Goal: Task Accomplishment & Management: Use online tool/utility

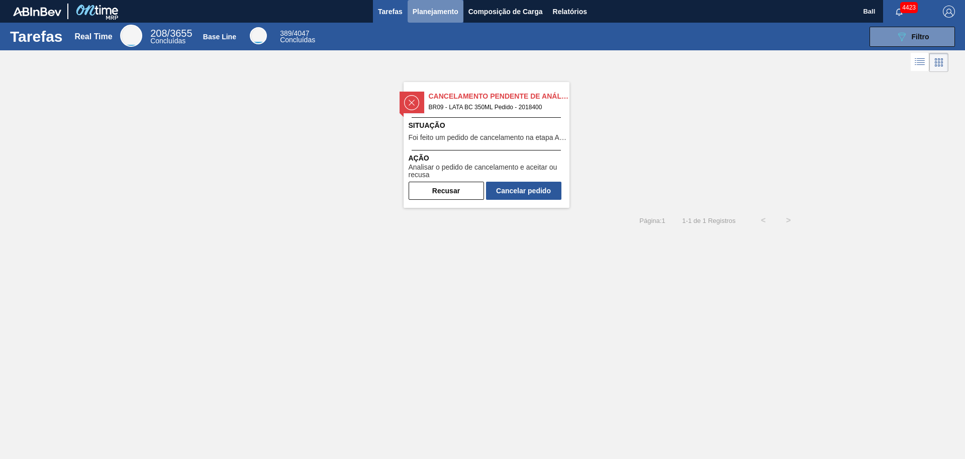
click at [432, 15] on span "Planejamento" at bounding box center [436, 12] width 46 height 12
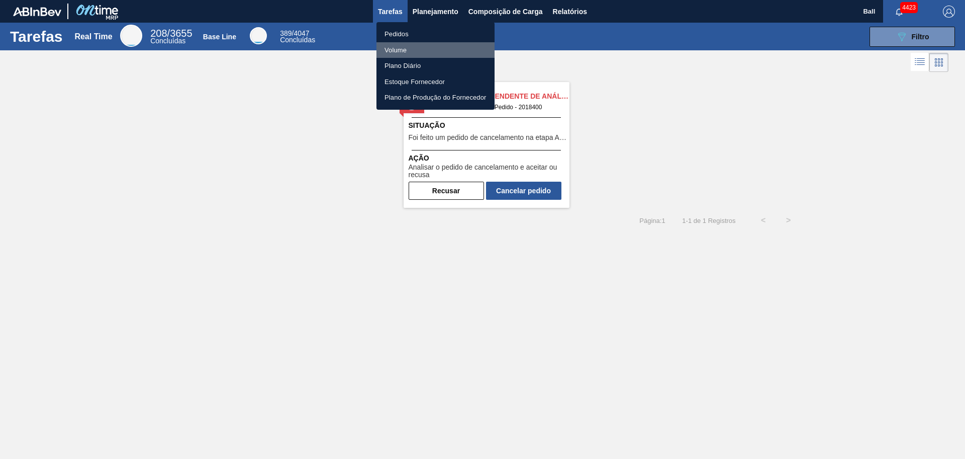
click at [404, 48] on li "Volume" at bounding box center [436, 50] width 118 height 16
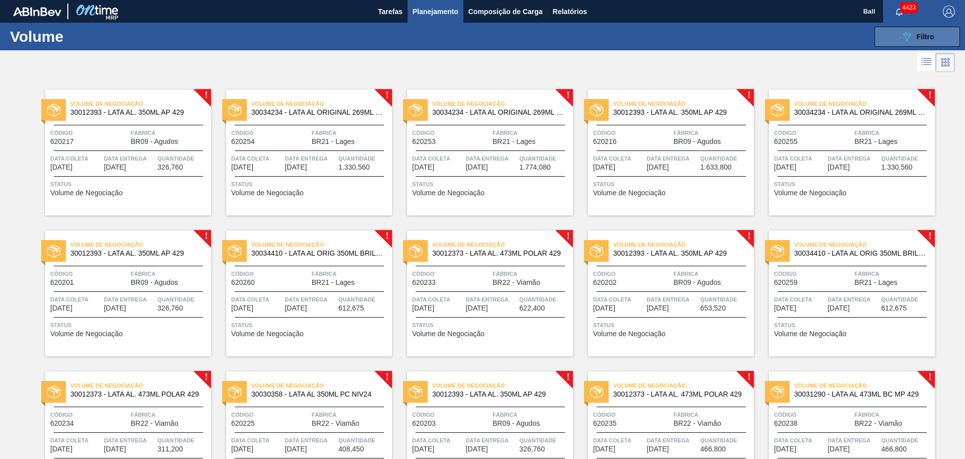
click at [920, 33] on span "Filtro" at bounding box center [926, 37] width 18 height 8
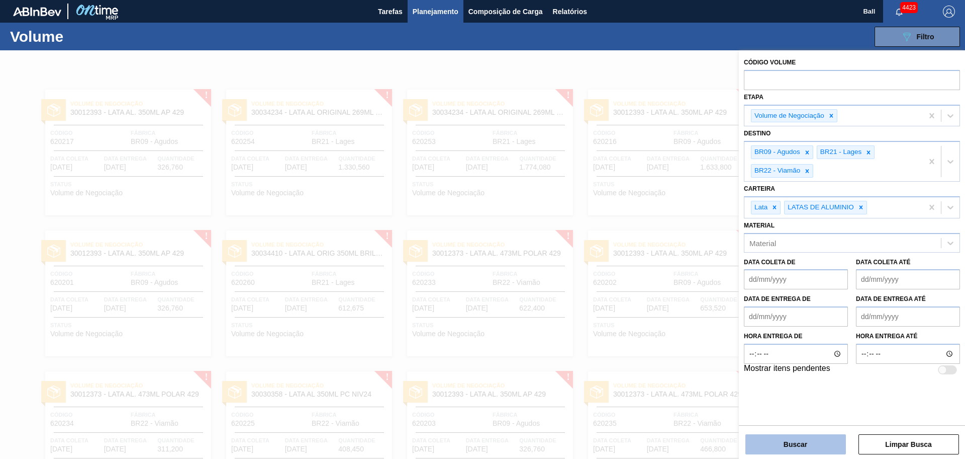
click at [808, 443] on button "Buscar" at bounding box center [796, 444] width 101 height 20
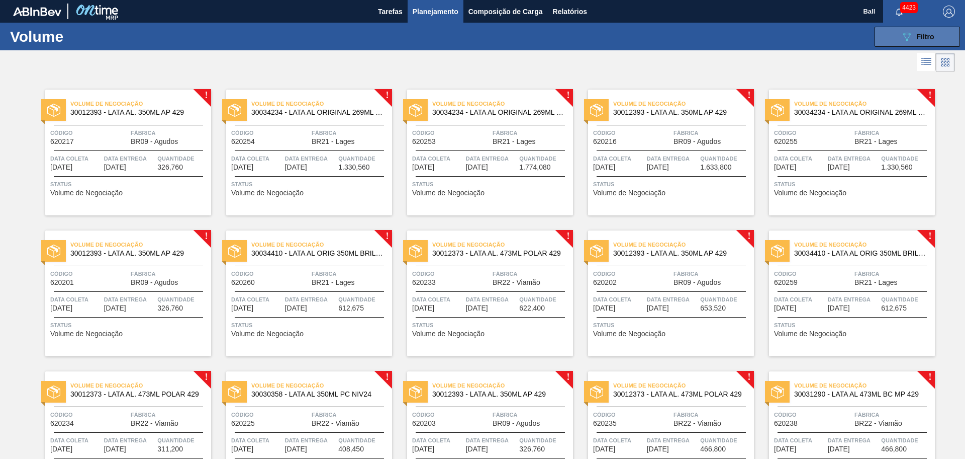
click at [909, 36] on icon "089F7B8B-B2A5-4AFE-B5C0-19BA573D28AC" at bounding box center [907, 37] width 12 height 12
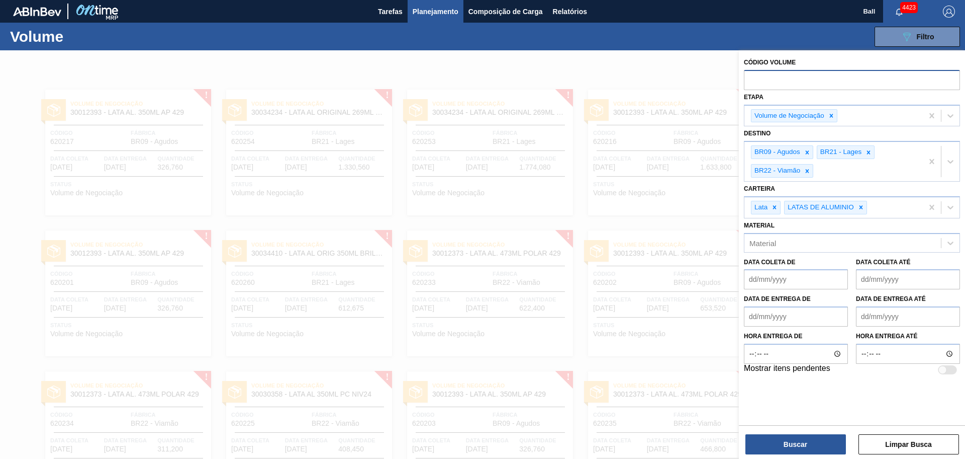
click at [808, 78] on input "text" at bounding box center [852, 79] width 216 height 19
paste input "text"
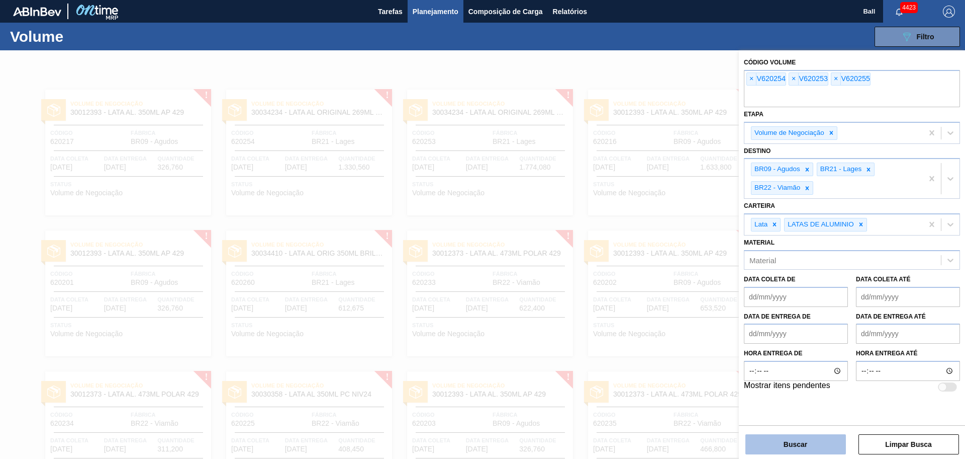
click at [799, 440] on button "Buscar" at bounding box center [796, 444] width 101 height 20
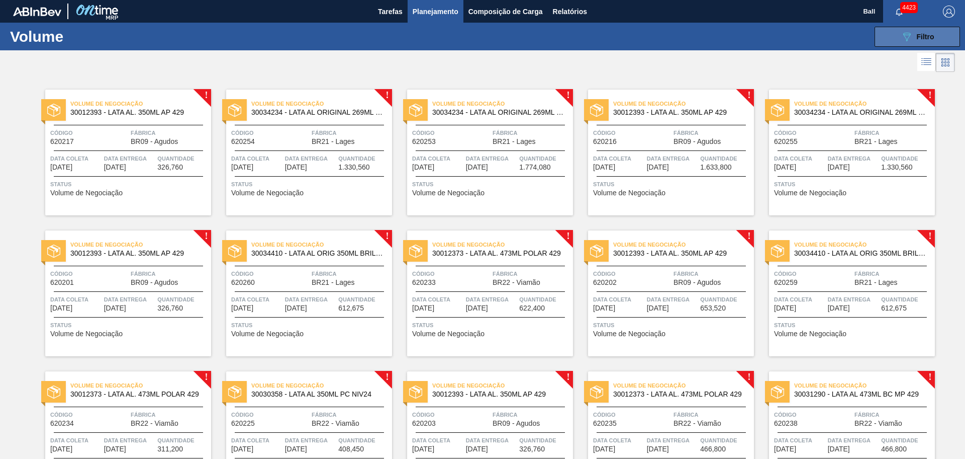
click at [910, 35] on icon "089F7B8B-B2A5-4AFE-B5C0-19BA573D28AC" at bounding box center [907, 37] width 12 height 12
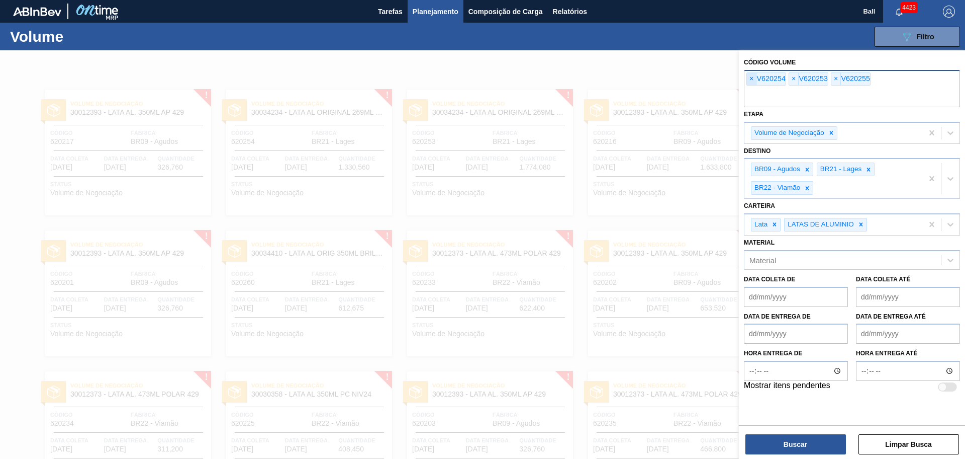
click at [753, 81] on span "×" at bounding box center [752, 79] width 10 height 12
click at [793, 80] on span "×" at bounding box center [794, 79] width 10 height 12
click at [754, 77] on span "×" at bounding box center [752, 79] width 10 height 12
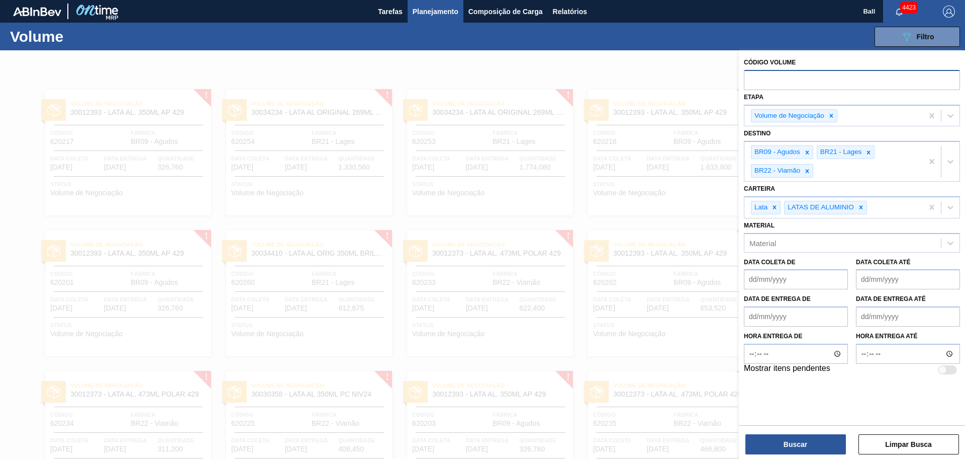
paste input "text"
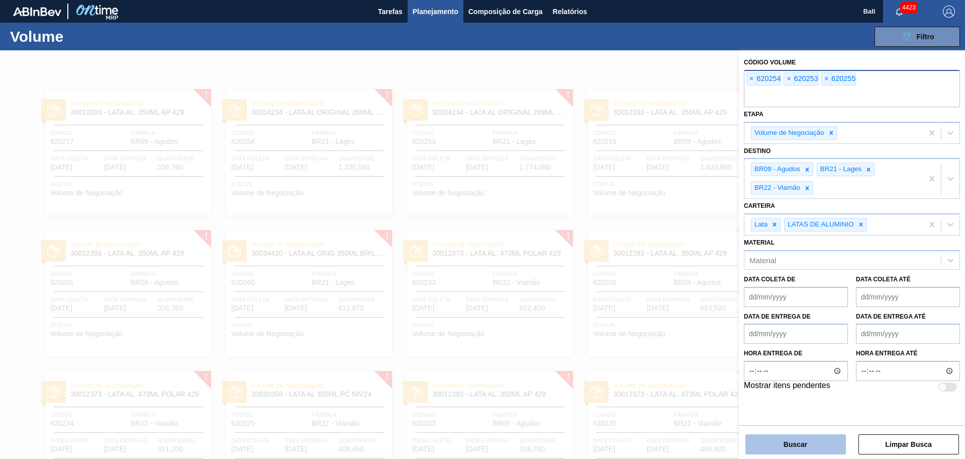
click at [804, 441] on button "Buscar" at bounding box center [796, 444] width 101 height 20
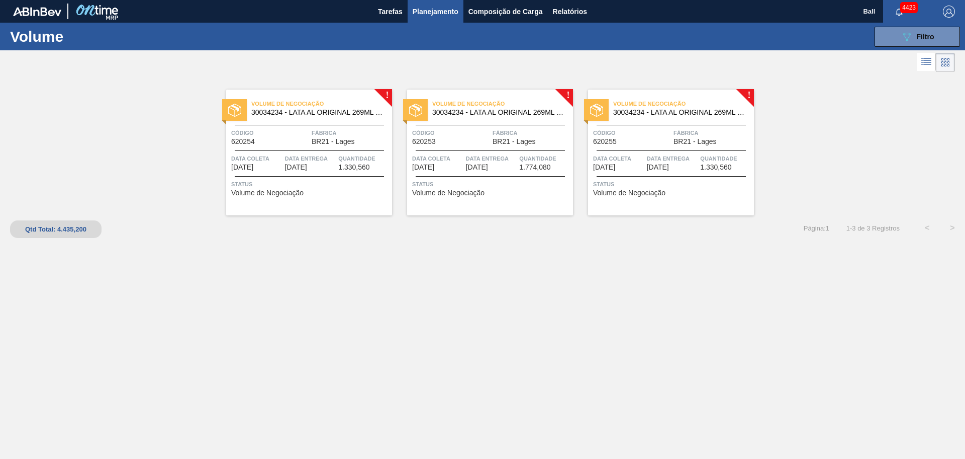
click at [314, 137] on span "Fábrica" at bounding box center [351, 133] width 78 height 10
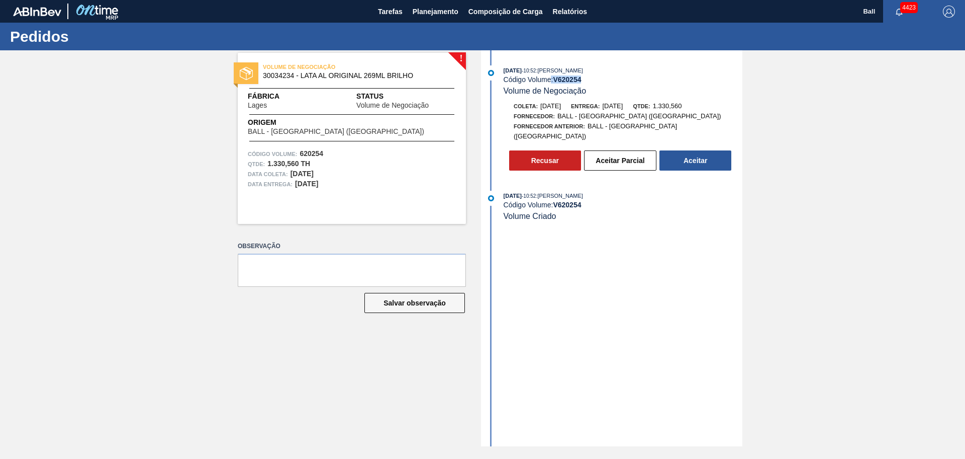
drag, startPoint x: 587, startPoint y: 77, endPoint x: 552, endPoint y: 76, distance: 35.2
click at [552, 76] on div "Código Volume: V 620254" at bounding box center [623, 79] width 239 height 8
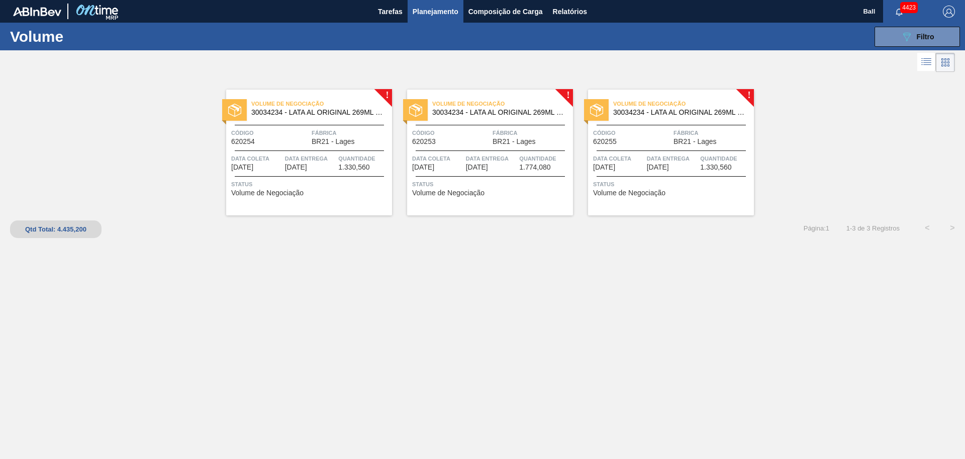
click at [340, 172] on div "Volume de Negociação 30034234 - LATA AL ORIGINAL 269ML BRILHO Código 620254 Fáb…" at bounding box center [309, 152] width 166 height 126
click at [473, 157] on span "Data entrega" at bounding box center [491, 158] width 51 height 10
click at [622, 154] on span "Data coleta" at bounding box center [618, 158] width 51 height 10
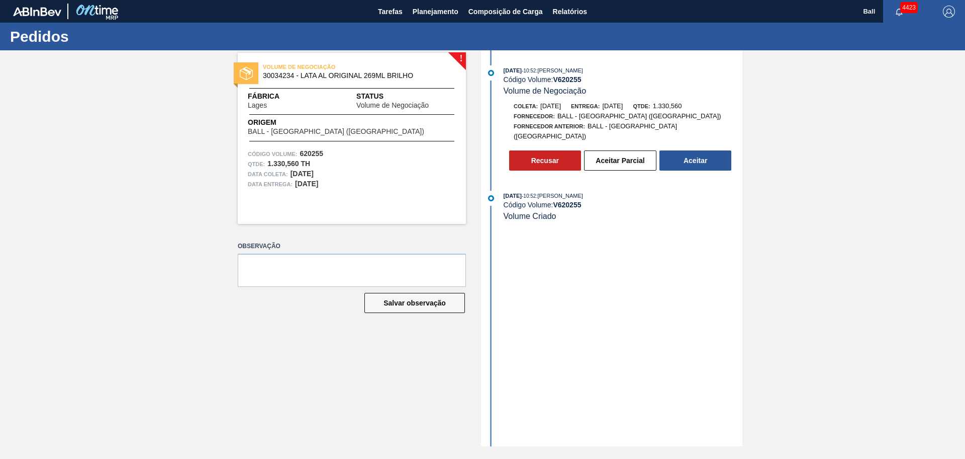
drag, startPoint x: 625, startPoint y: 147, endPoint x: 677, endPoint y: 216, distance: 86.2
click at [658, 245] on div "03/09/2025 - 10:52 : BRUNO DE MELLO DUARTE Código Volume: V 620255 Volume de Ne…" at bounding box center [613, 248] width 259 height 396
click at [701, 155] on button "Aceitar" at bounding box center [696, 160] width 72 height 20
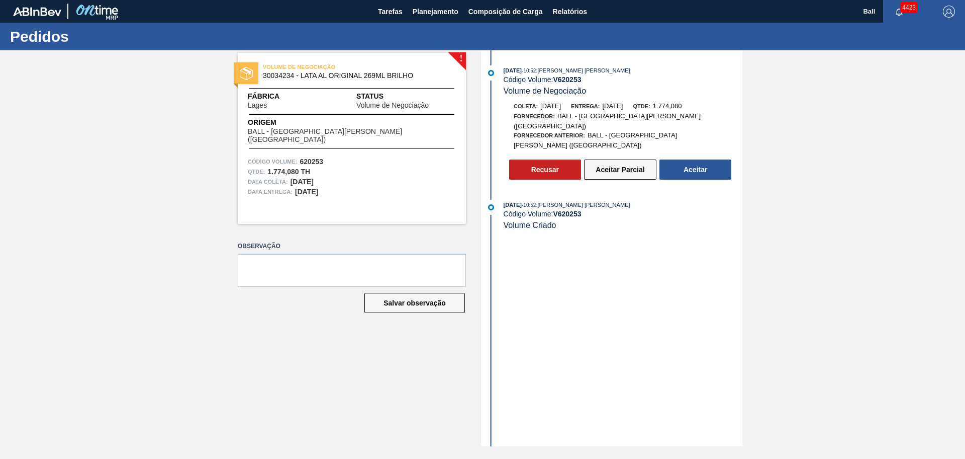
click at [622, 159] on button "Aceitar Parcial" at bounding box center [620, 169] width 72 height 20
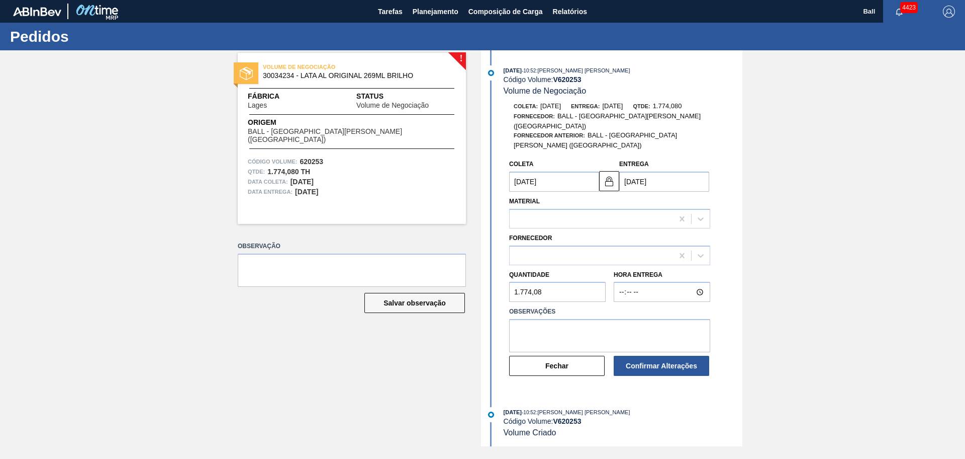
type input "06/09/2025"
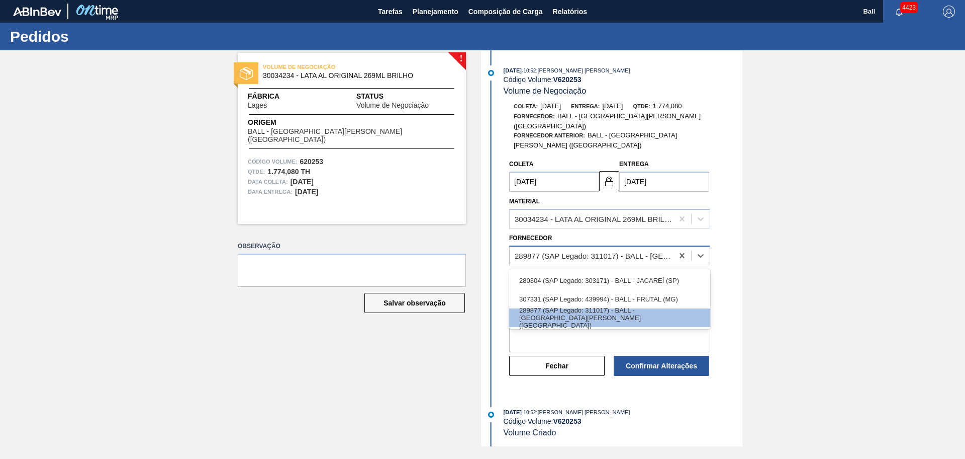
click at [599, 251] on div "289877 (SAP Legado: 311017) - BALL - TRÊS RIOS (RJ)" at bounding box center [594, 255] width 159 height 9
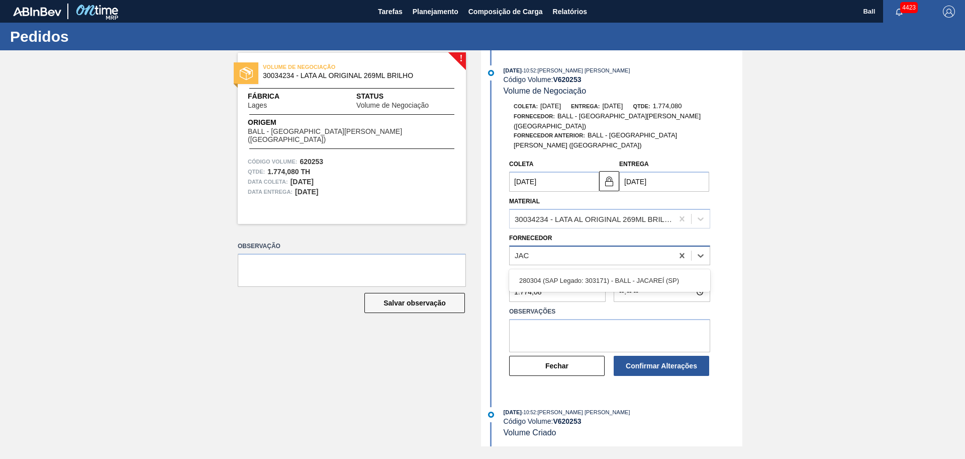
type input "JACA"
click at [616, 271] on div "280304 (SAP Legado: 303171) - BALL - JACAREÍ (SP)" at bounding box center [609, 280] width 201 height 19
click at [636, 319] on textarea at bounding box center [609, 335] width 201 height 33
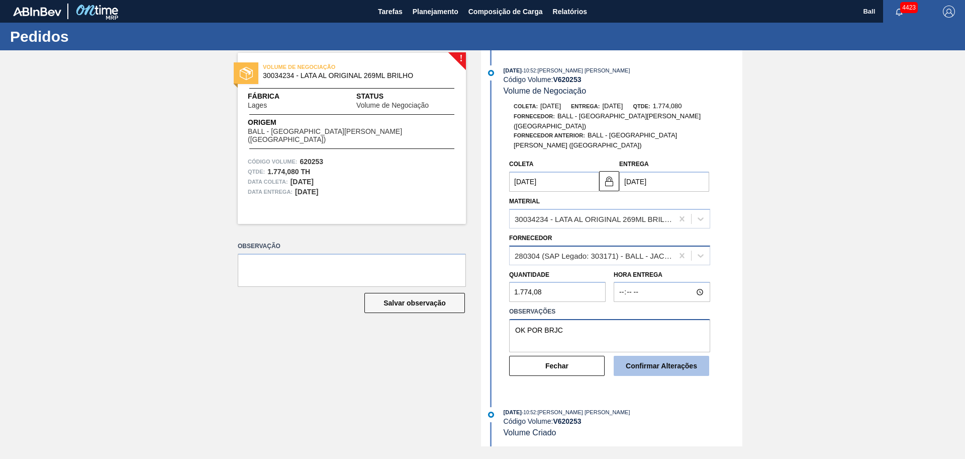
type textarea "OK POR BRJC"
click at [662, 355] on button "Confirmar Alterações" at bounding box center [662, 365] width 96 height 20
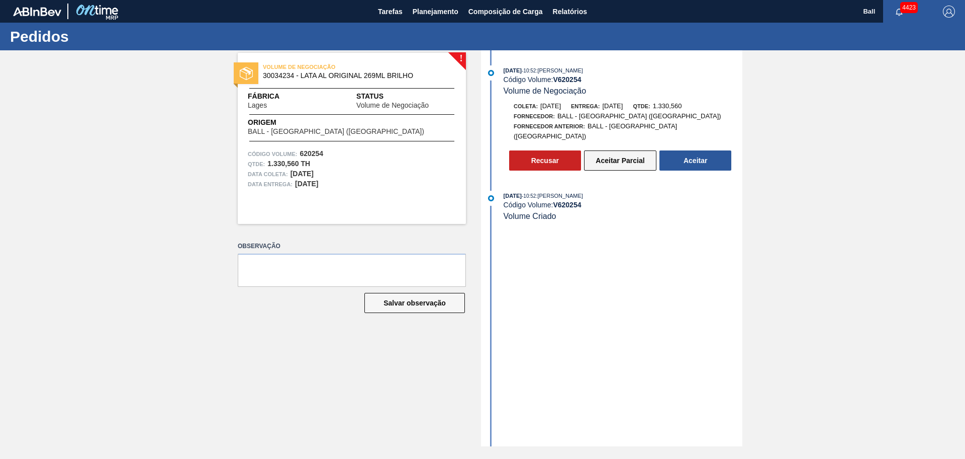
click at [614, 151] on button "Aceitar Parcial" at bounding box center [620, 160] width 72 height 20
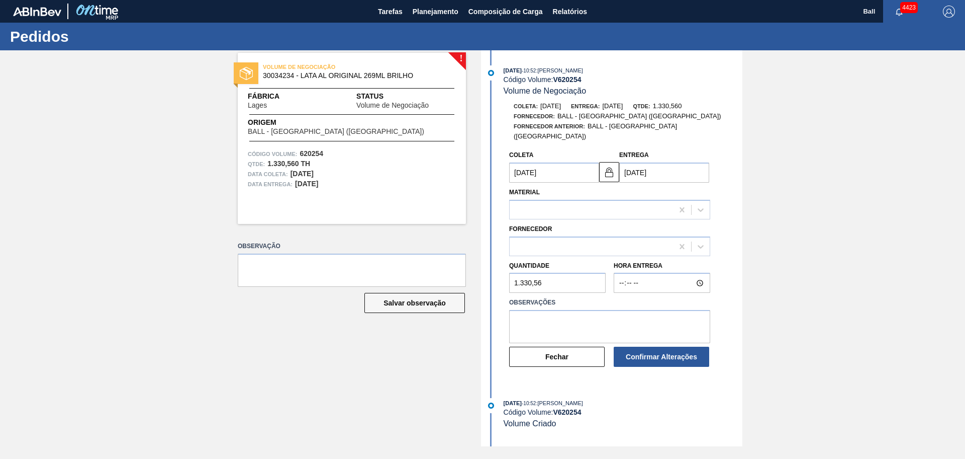
type input "05/09/2025"
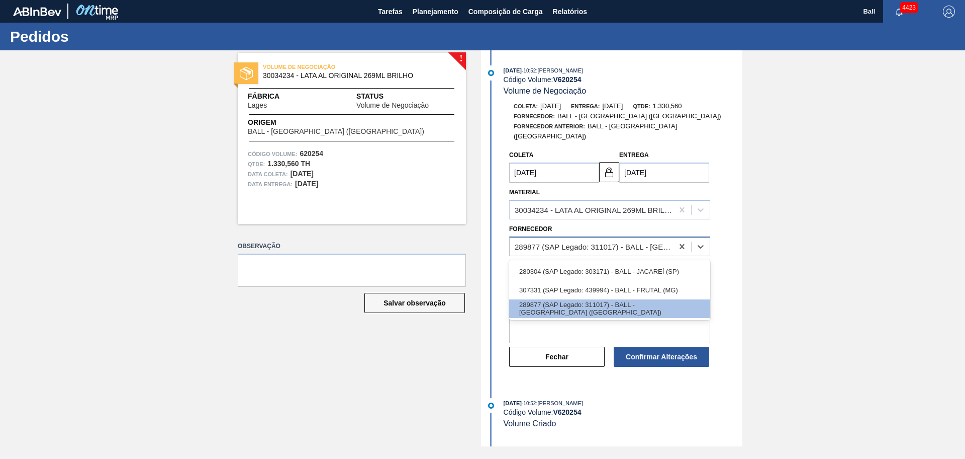
click at [576, 242] on div "289877 (SAP Legado: 311017) - BALL - TRÊS RIOS (RJ)" at bounding box center [594, 246] width 159 height 9
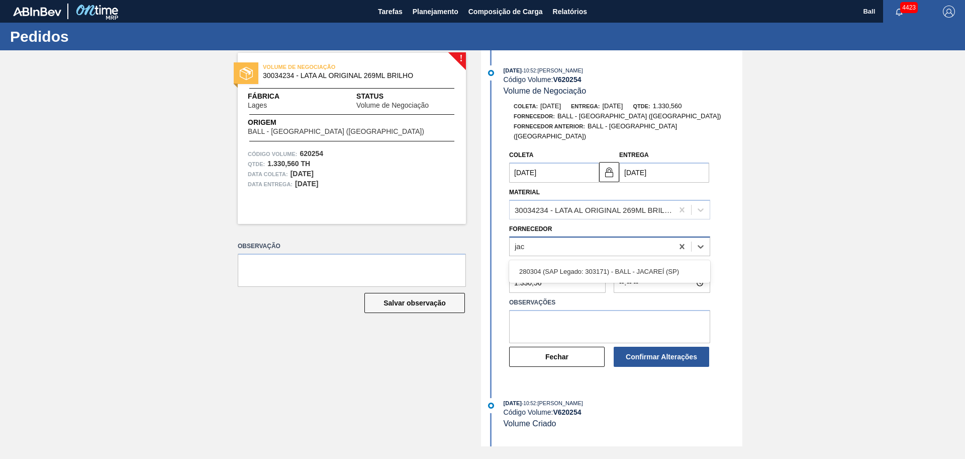
type input "jaca"
click at [589, 268] on div "280304 (SAP Legado: 303171) - BALL - JACAREÍ (SP)" at bounding box center [609, 271] width 201 height 19
click at [572, 312] on textarea at bounding box center [609, 326] width 201 height 33
drag, startPoint x: 572, startPoint y: 312, endPoint x: 468, endPoint y: 304, distance: 104.9
click at [468, 304] on div "! VOLUME DE NEGOCIAÇÃO 30034234 - LATA AL ORIGINAL 269ML BRILHO Fábrica Lages S…" at bounding box center [482, 248] width 965 height 396
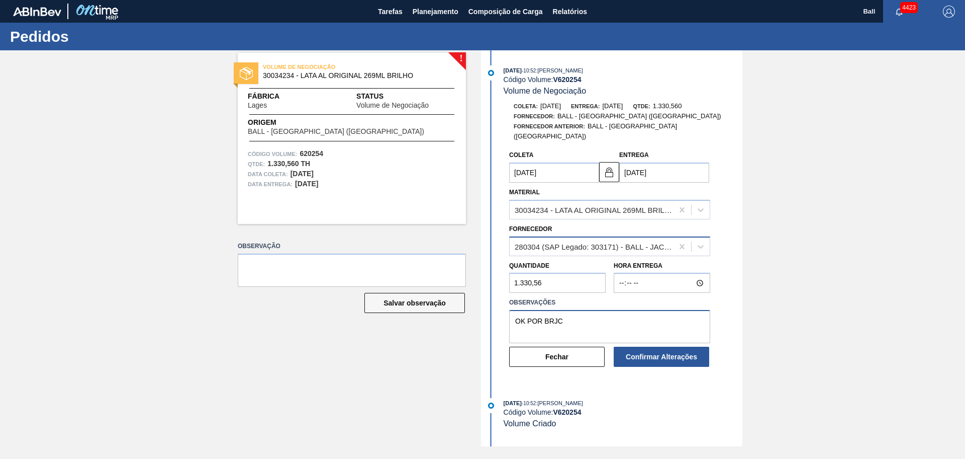
type textarea "OK POR BRJC"
click at [682, 385] on div "03/09/2025 - 10:52 : BRUNO DE MELLO DUARTE Código Volume: V 620254 Volume de Ne…" at bounding box center [613, 248] width 259 height 396
click at [675, 347] on button "Confirmar Alterações" at bounding box center [662, 356] width 96 height 20
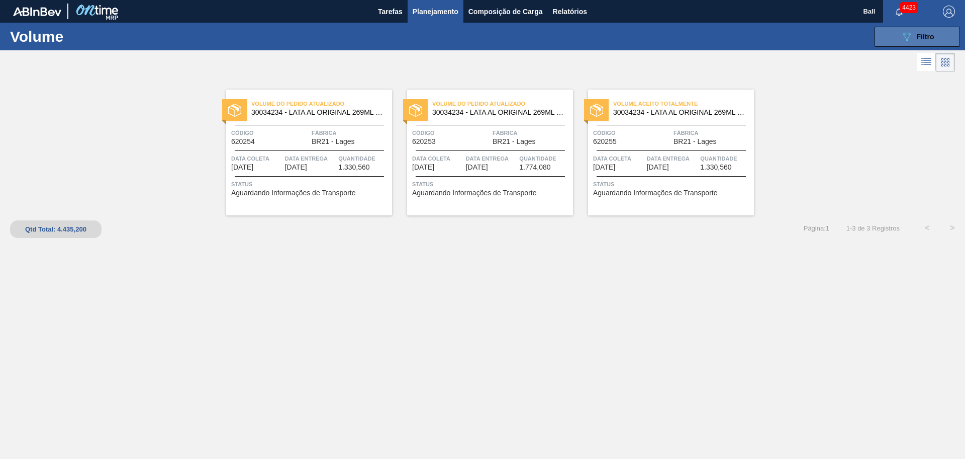
click at [913, 33] on icon "089F7B8B-B2A5-4AFE-B5C0-19BA573D28AC" at bounding box center [907, 37] width 12 height 12
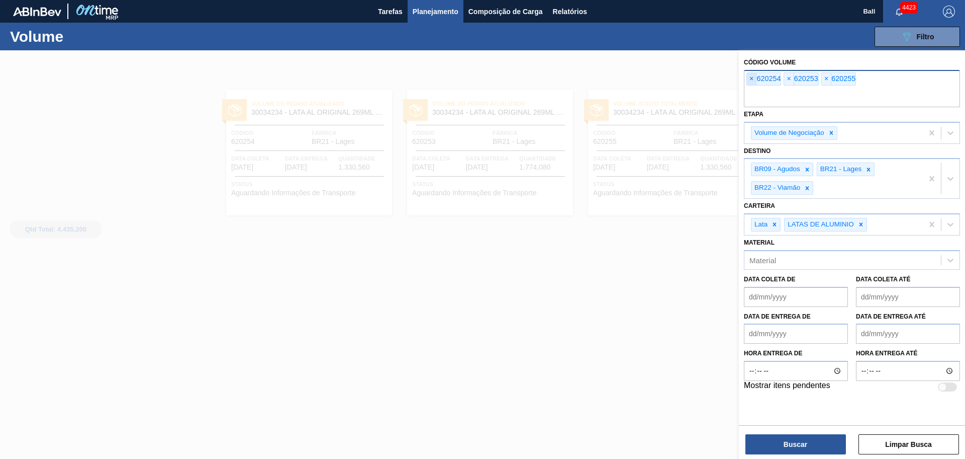
click at [754, 78] on span "×" at bounding box center [752, 79] width 10 height 12
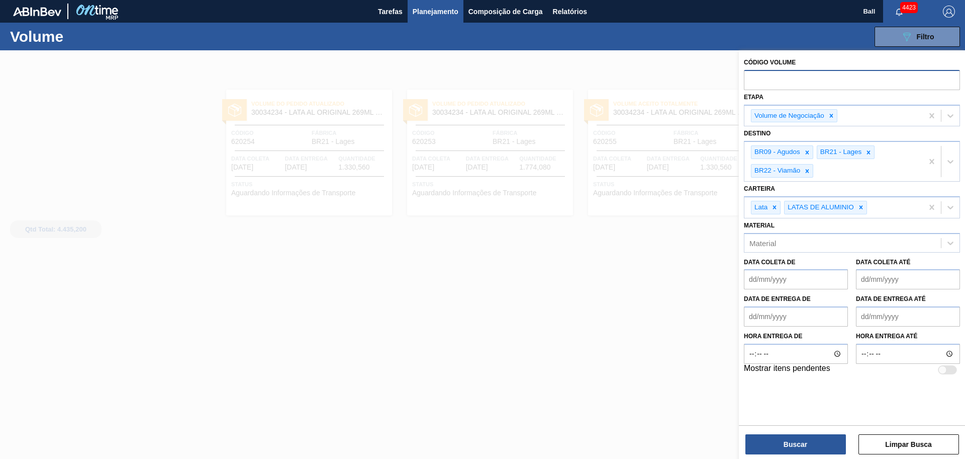
paste input "text"
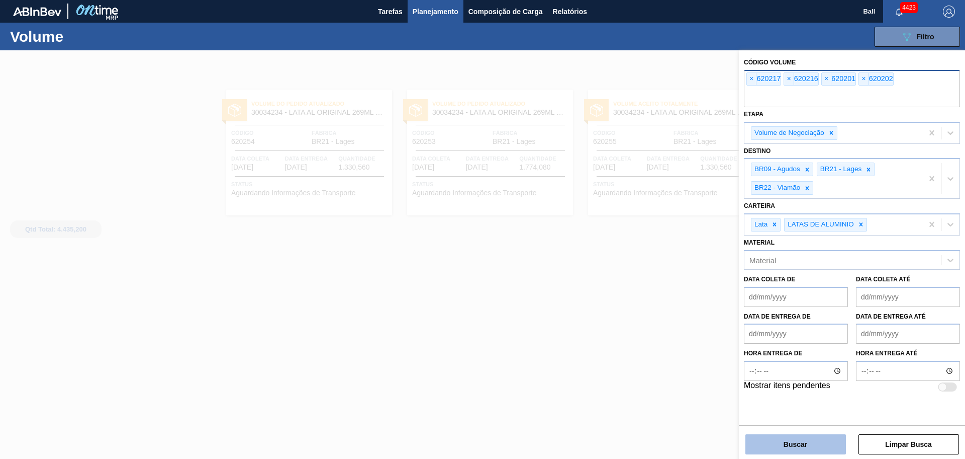
click at [786, 440] on button "Buscar" at bounding box center [796, 444] width 101 height 20
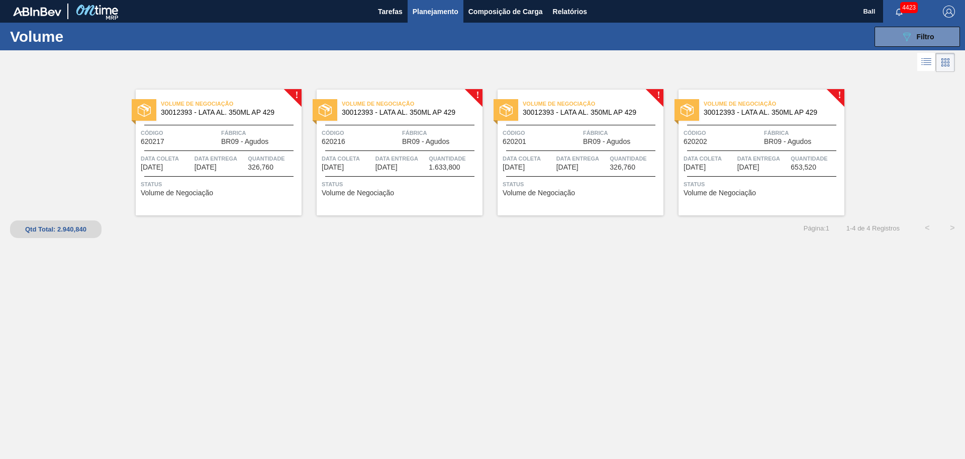
click at [238, 154] on span "Data entrega" at bounding box center [220, 158] width 51 height 10
click at [384, 146] on div "Volume de Negociação 30012393 - LATA AL. 350ML AP 429 Código 620216 Fábrica BR0…" at bounding box center [400, 152] width 166 height 126
click at [573, 154] on span "Data entrega" at bounding box center [582, 158] width 51 height 10
click at [752, 152] on div "Volume de Negociação 30012393 - LATA AL. 350ML AP 429 Código 620202 Fábrica BR0…" at bounding box center [762, 152] width 166 height 126
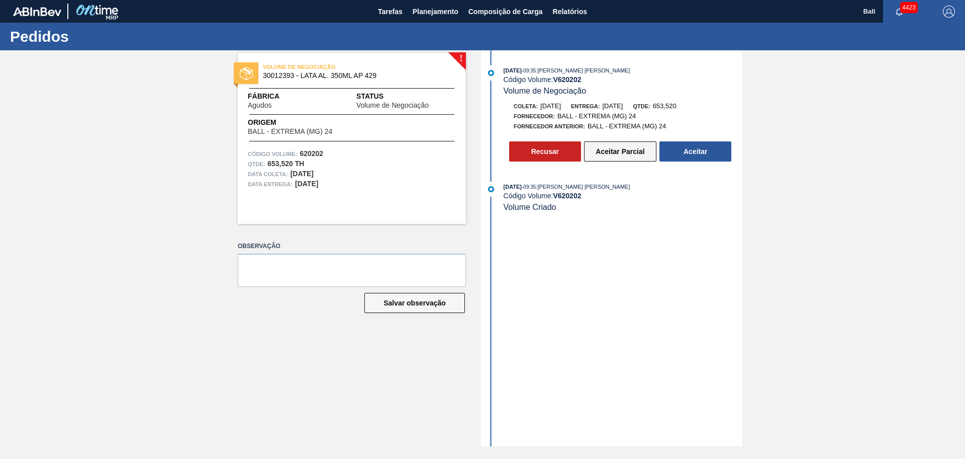
click at [619, 148] on button "Aceitar Parcial" at bounding box center [620, 151] width 72 height 20
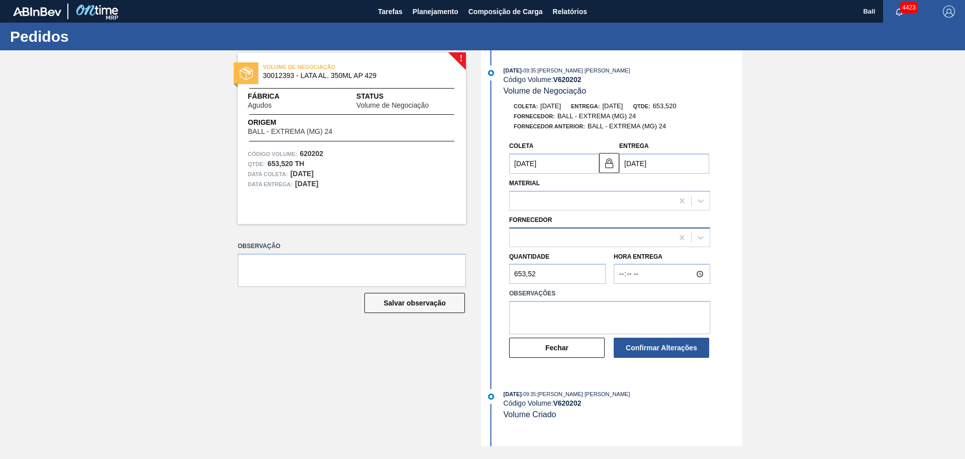
type input "[DATE]"
click at [584, 237] on div "327858 (SAP Legado: 459047) - BALL - EXTREMA (MG) 24" at bounding box center [594, 237] width 159 height 9
type input "JACA"
click at [587, 263] on div "280304 (SAP Legado: 303171) - BALL - JACAREÍ (SP)" at bounding box center [609, 262] width 201 height 19
click at [588, 310] on textarea at bounding box center [609, 317] width 201 height 33
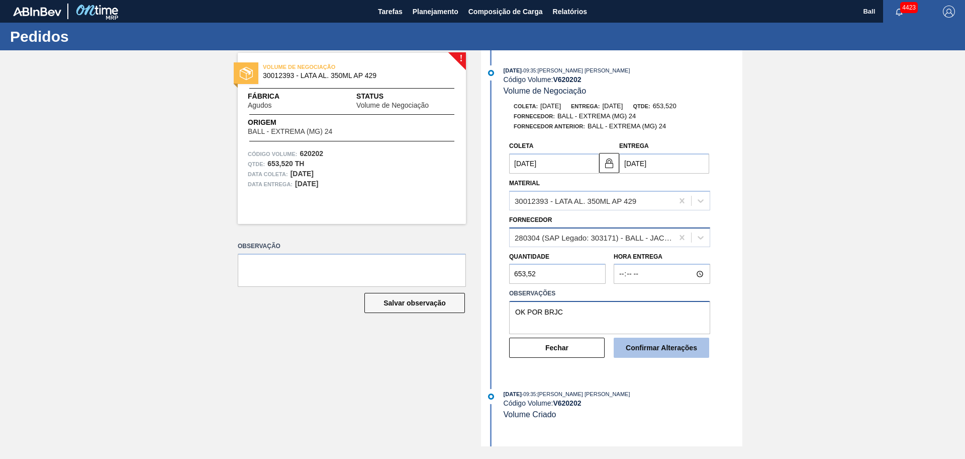
type textarea "OK POR BRJC"
click at [642, 343] on button "Confirmar Alterações" at bounding box center [662, 347] width 96 height 20
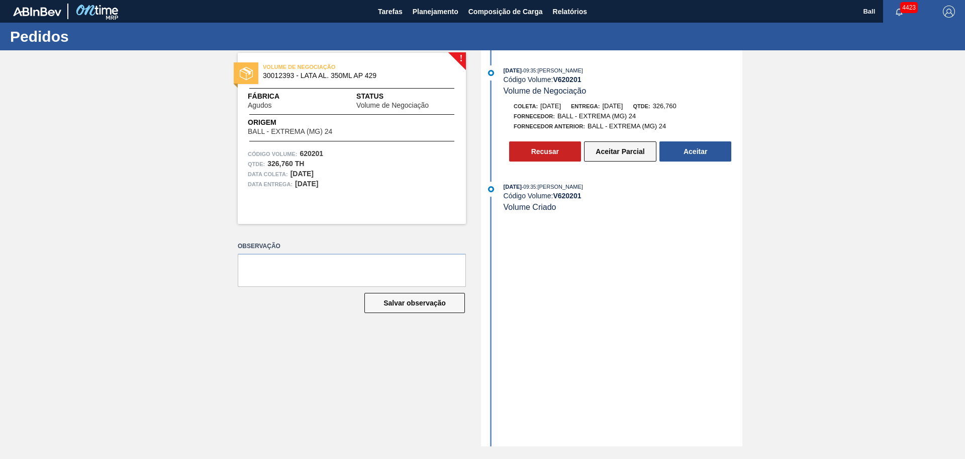
click at [620, 153] on button "Aceitar Parcial" at bounding box center [620, 151] width 72 height 20
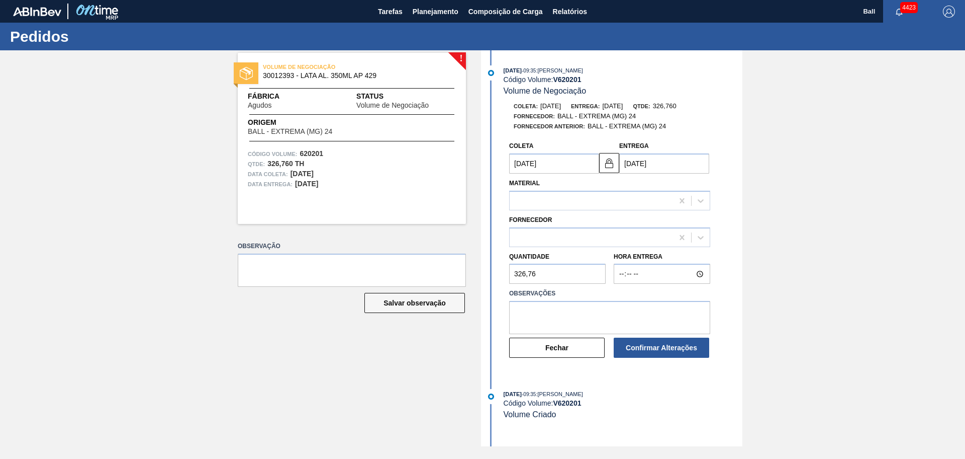
type input "[DATE]"
click at [611, 235] on div "327858 (SAP Legado: 459047) - BALL - EXTREMA (MG) 24" at bounding box center [594, 237] width 159 height 9
type input "JAC"
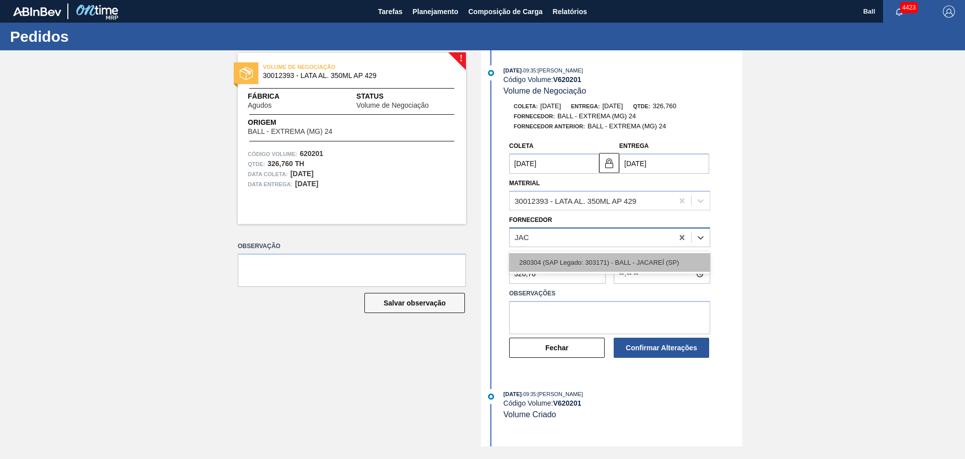
click at [600, 257] on div "280304 (SAP Legado: 303171) - BALL - JACAREÍ (SP)" at bounding box center [609, 262] width 201 height 19
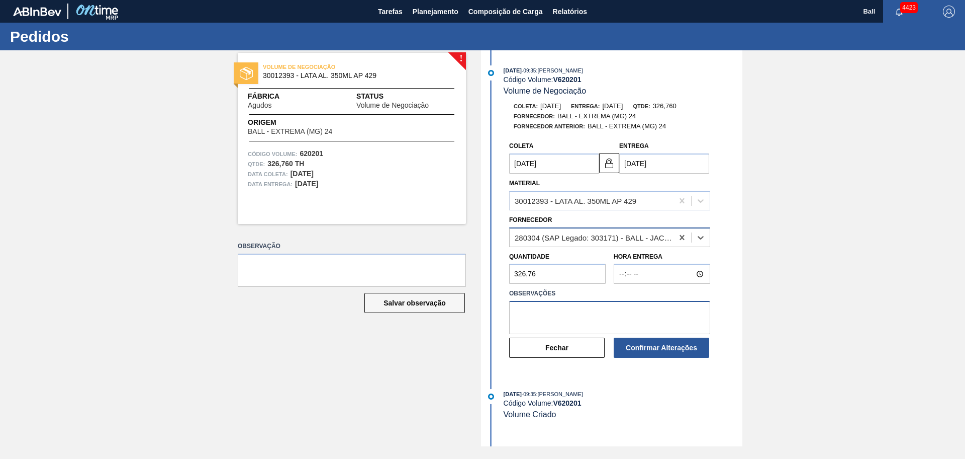
click at [644, 310] on textarea at bounding box center [609, 317] width 201 height 33
type textarea "OK POR BRJC"
click at [673, 393] on div "03/09/2025 - 09:35 : BRUNO DE MELLO DUARTE" at bounding box center [623, 394] width 239 height 10
click at [671, 344] on button "Confirmar Alterações" at bounding box center [662, 347] width 96 height 20
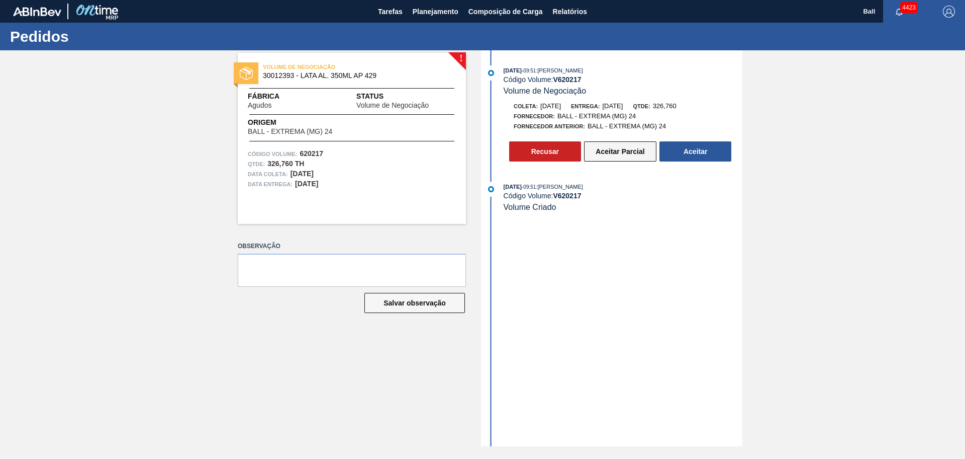
click at [619, 149] on button "Aceitar Parcial" at bounding box center [620, 151] width 72 height 20
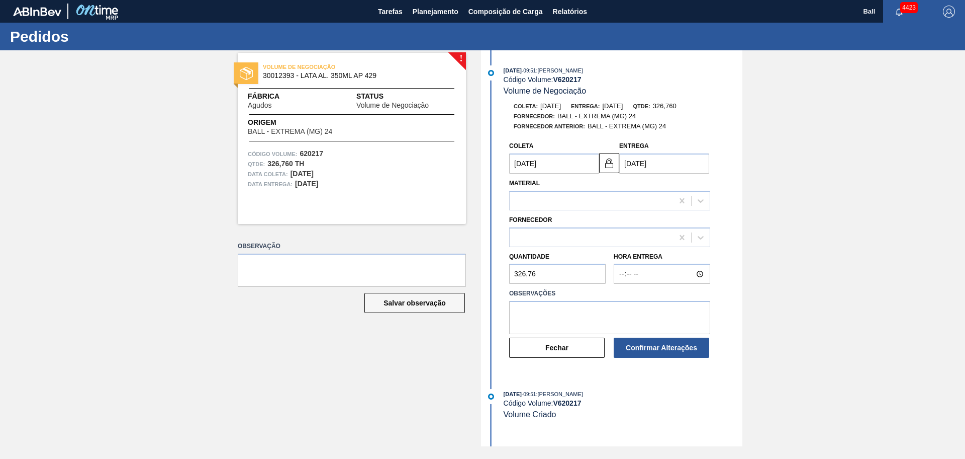
type input "05/09/2025"
click at [603, 227] on div "327858 (SAP Legado: 459047) - BALL - EXTREMA (MG) 24" at bounding box center [609, 237] width 201 height 20
type input "JACA"
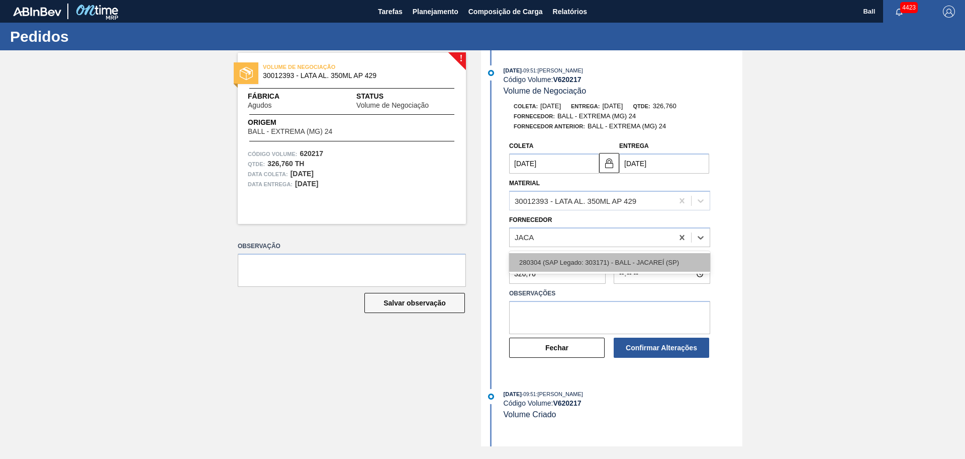
click at [618, 269] on div "280304 (SAP Legado: 303171) - BALL - JACAREÍ (SP)" at bounding box center [609, 262] width 201 height 19
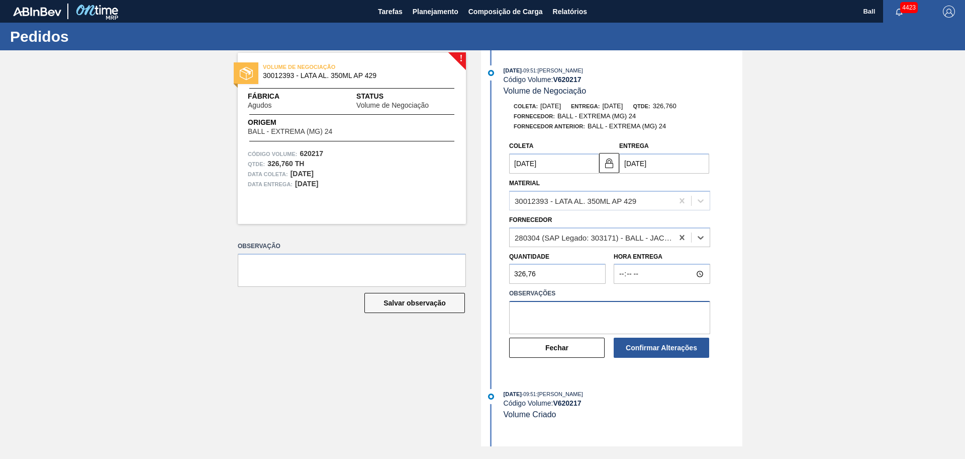
click at [596, 302] on textarea at bounding box center [609, 317] width 201 height 33
type textarea "OK POR BRJC"
click at [626, 340] on button "Confirmar Alterações" at bounding box center [662, 347] width 96 height 20
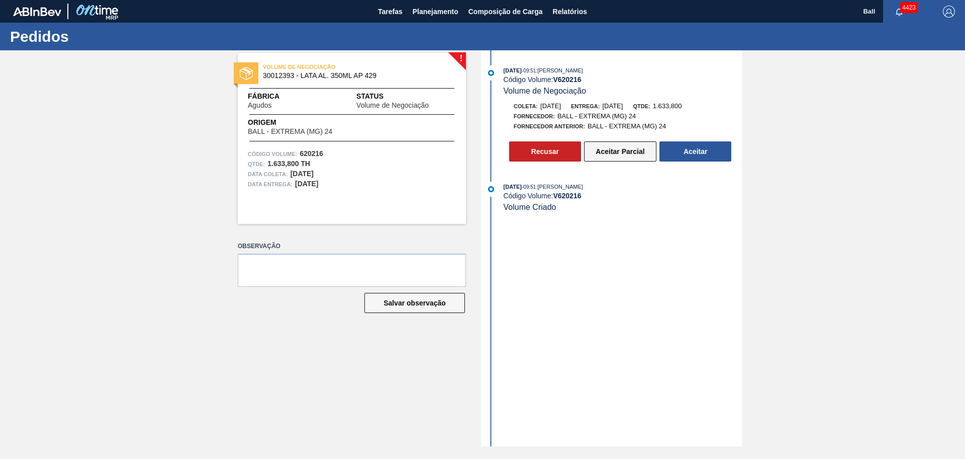
click at [627, 149] on button "Aceitar Parcial" at bounding box center [620, 151] width 72 height 20
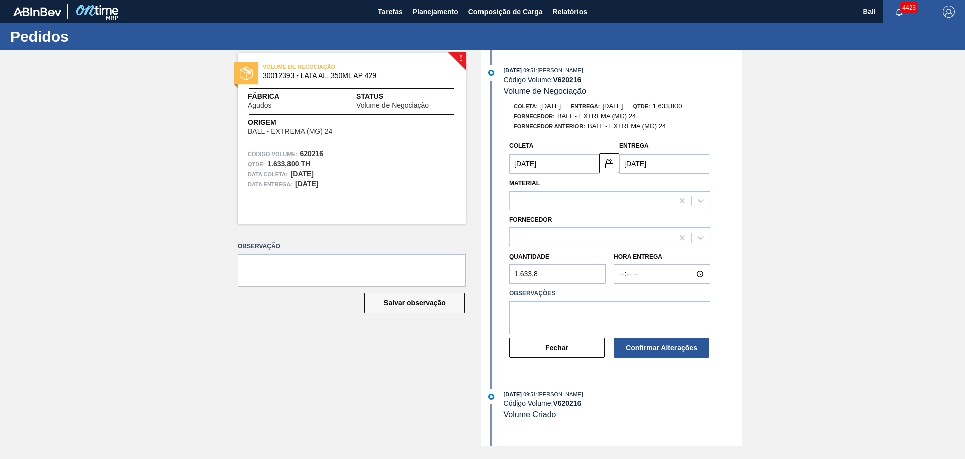
type input "[DATE]"
click at [589, 242] on div "327858 (SAP Legado: 459047) - BALL - EXTREMA (MG) 24" at bounding box center [591, 237] width 163 height 15
type input "JACA"
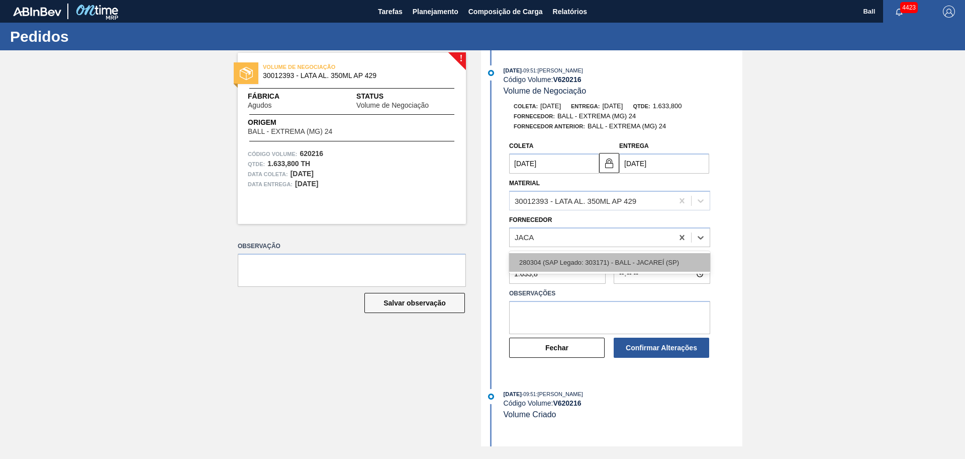
click at [593, 259] on div "280304 (SAP Legado: 303171) - BALL - JACAREÍ (SP)" at bounding box center [609, 262] width 201 height 19
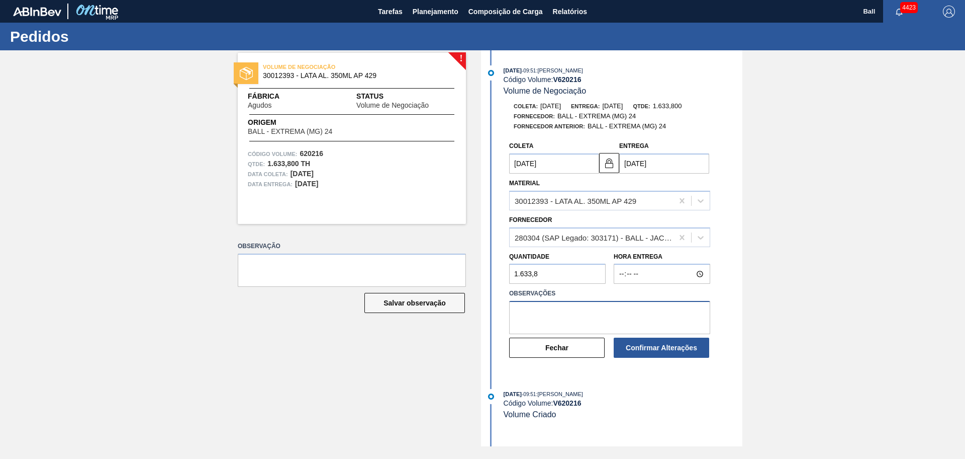
click at [598, 308] on textarea at bounding box center [609, 317] width 201 height 33
type textarea "OK POR BRJC"
click at [630, 349] on button "Confirmar Alterações" at bounding box center [662, 347] width 96 height 20
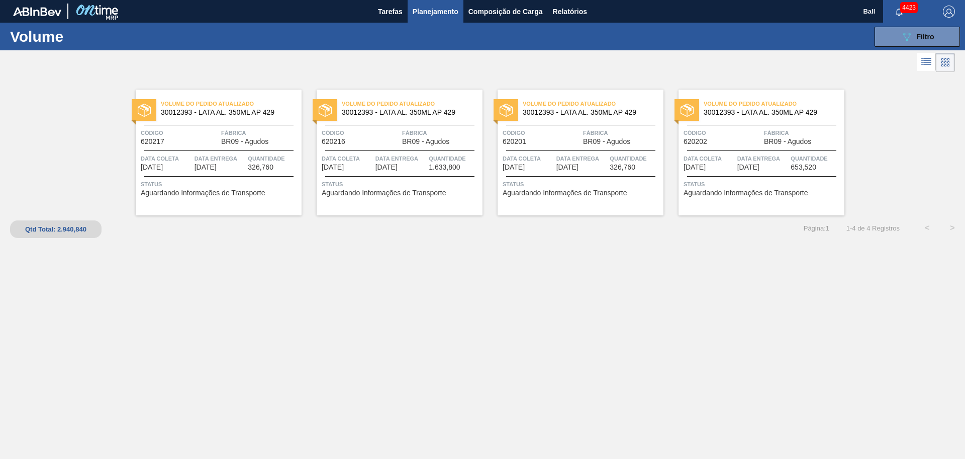
click at [496, 399] on div "Volume do Pedido Atualizado 30012393 - LATA AL. 350ML AP 429 Código 620217 Fábr…" at bounding box center [482, 246] width 965 height 345
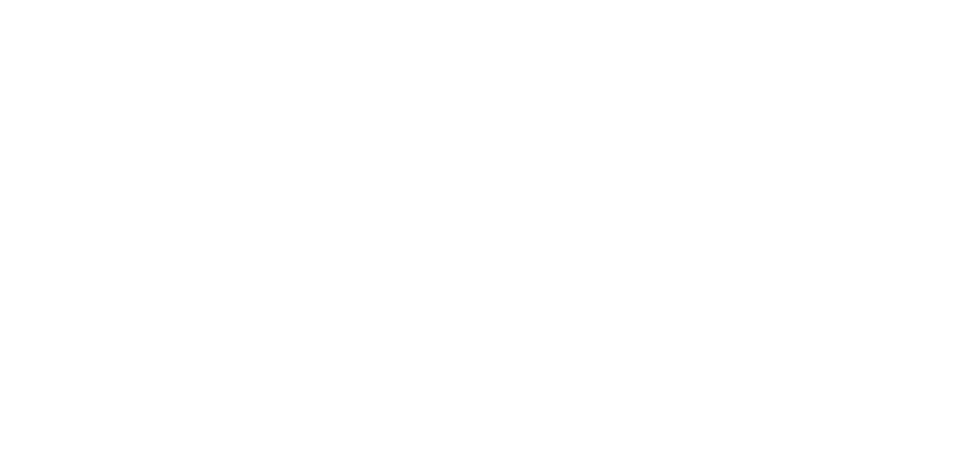
click at [679, 0] on html at bounding box center [482, 0] width 965 height 0
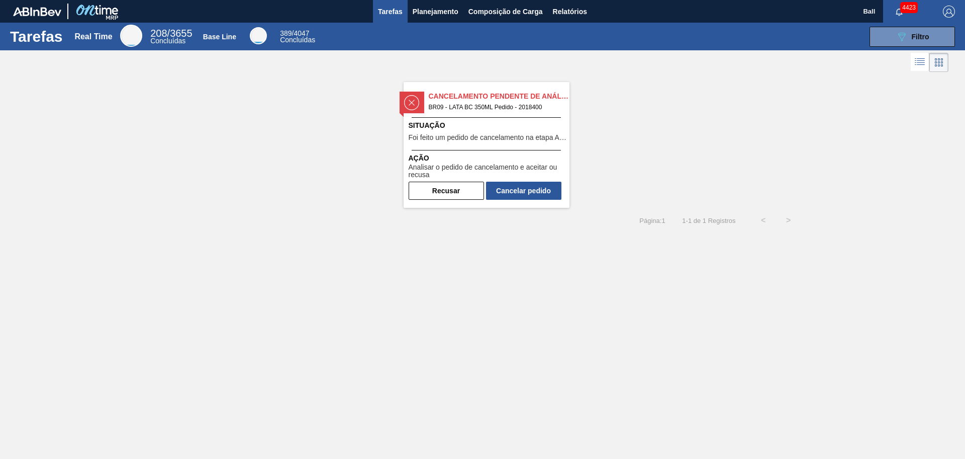
click at [393, 11] on span "Tarefas" at bounding box center [390, 12] width 25 height 12
click at [438, 121] on span "Situação" at bounding box center [488, 125] width 158 height 11
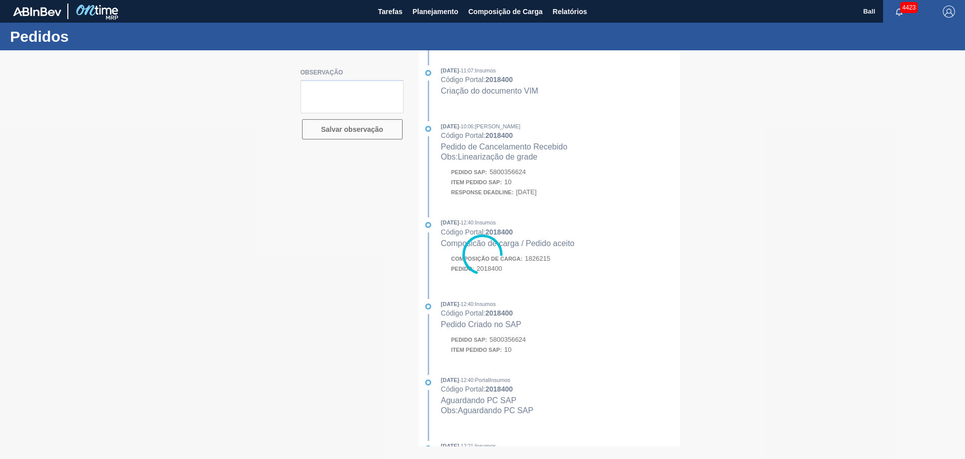
type textarea "PEDIDO FATURADO"
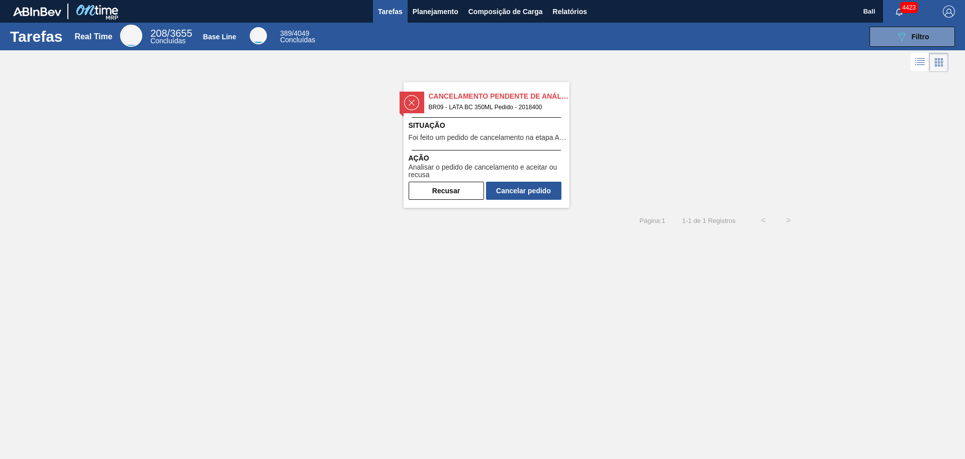
click at [768, 159] on div "Cancelamento Pendente de Análise BR09 - LATA BC 350ML Pedido - 2018400 Situação…" at bounding box center [482, 140] width 965 height 133
click at [469, 143] on div "Situação Foi feito um pedido de cancelamento na etapa Aguardando Faturamento" at bounding box center [488, 132] width 158 height 25
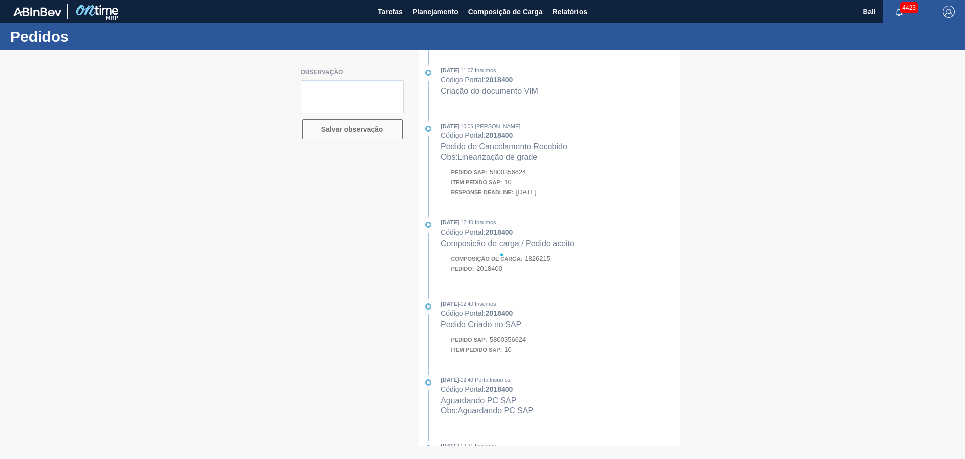
type textarea "PEDIDO FATURADO"
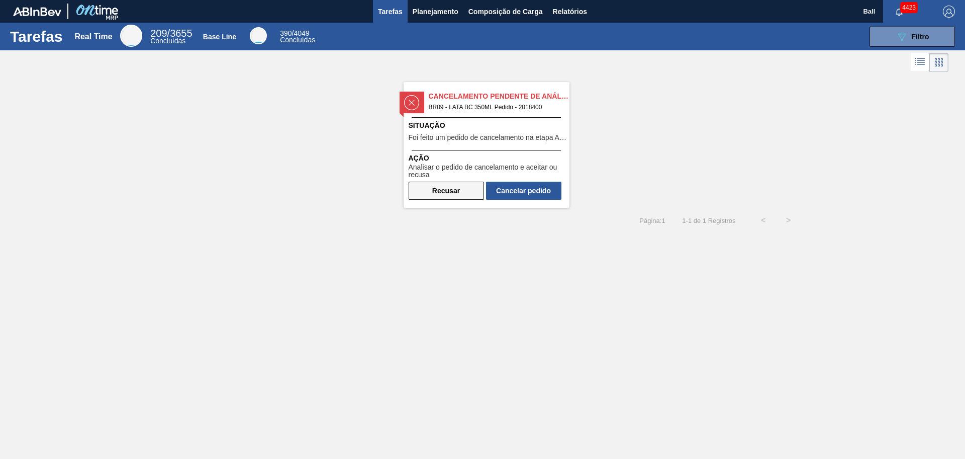
click at [457, 194] on button "Recusar" at bounding box center [446, 191] width 75 height 18
